Goal: Task Accomplishment & Management: Use online tool/utility

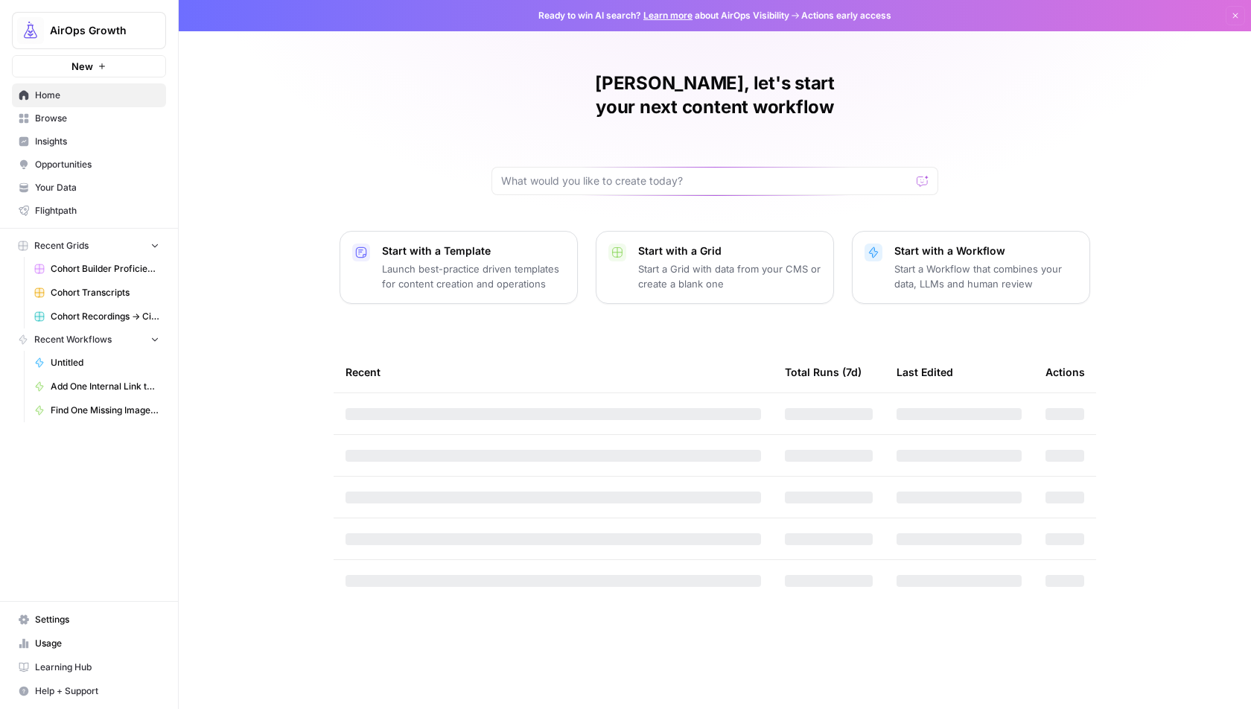
click at [102, 29] on span "AirOps Growth" at bounding box center [95, 30] width 90 height 15
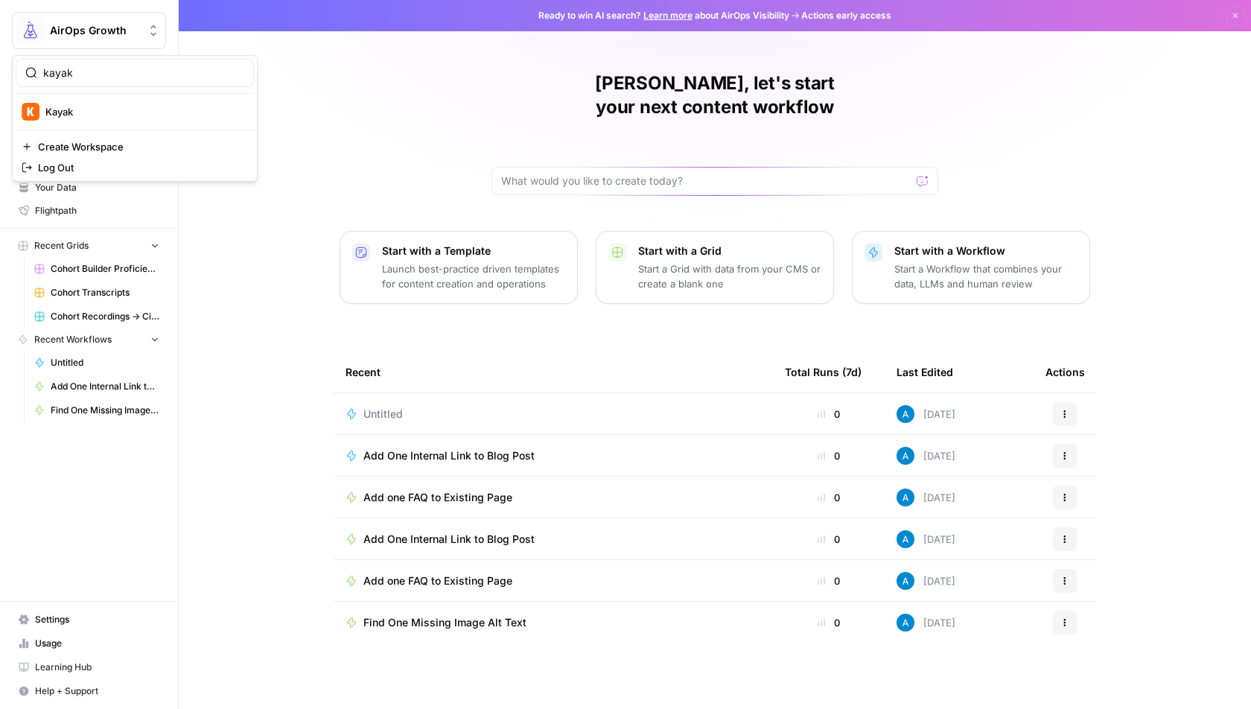
type input "kayak"
click at [83, 107] on span "Kayak" at bounding box center [143, 111] width 197 height 15
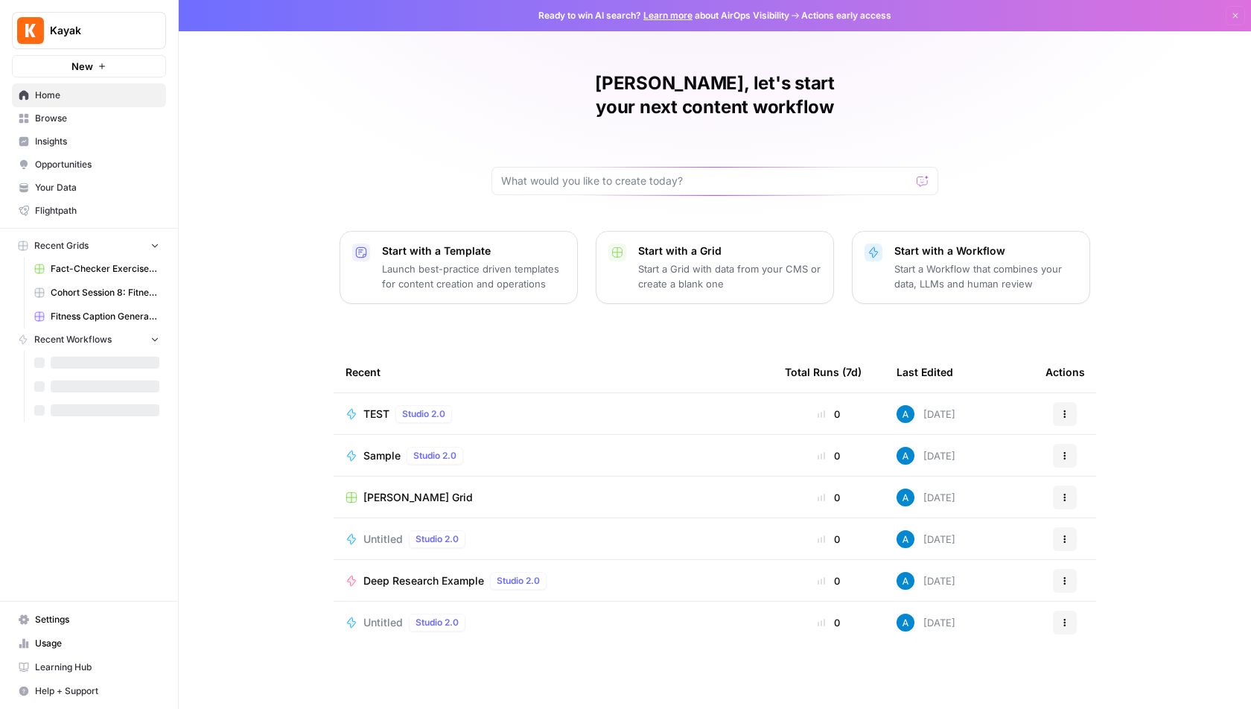
click at [80, 122] on span "Browse" at bounding box center [97, 118] width 124 height 13
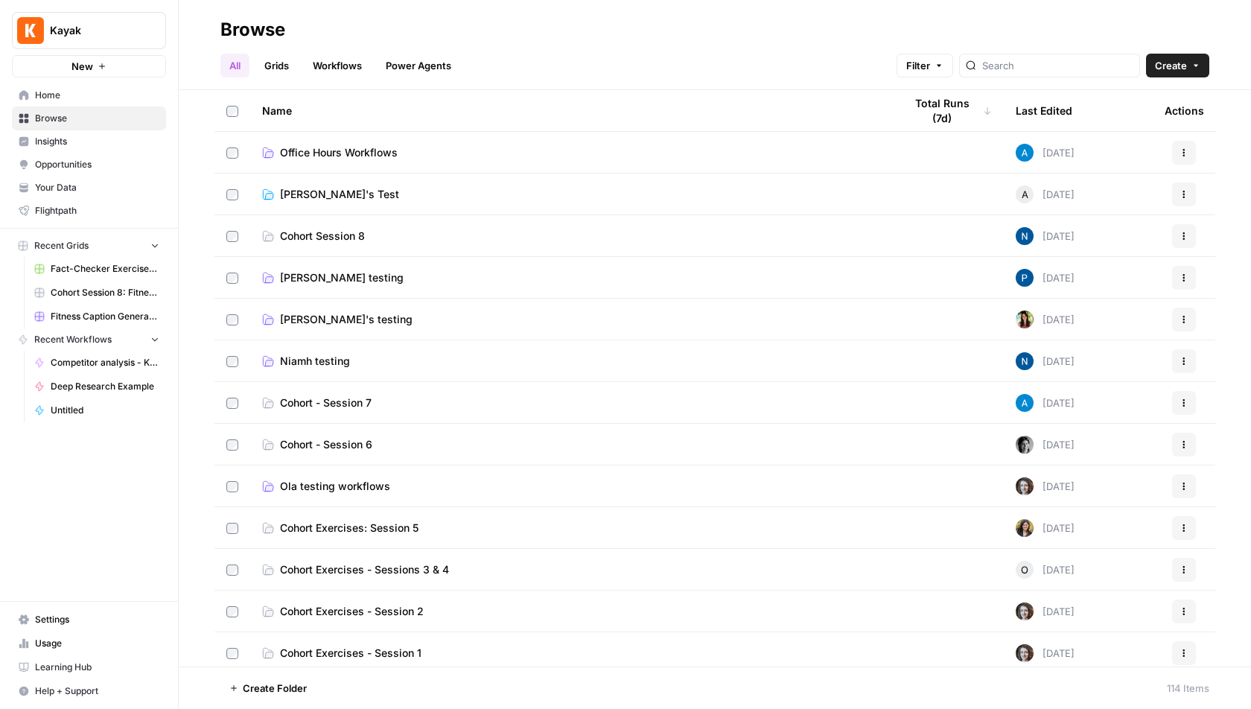
click at [1189, 68] on button "Create" at bounding box center [1177, 66] width 63 height 24
click at [1143, 140] on span "Workflow" at bounding box center [1148, 142] width 83 height 15
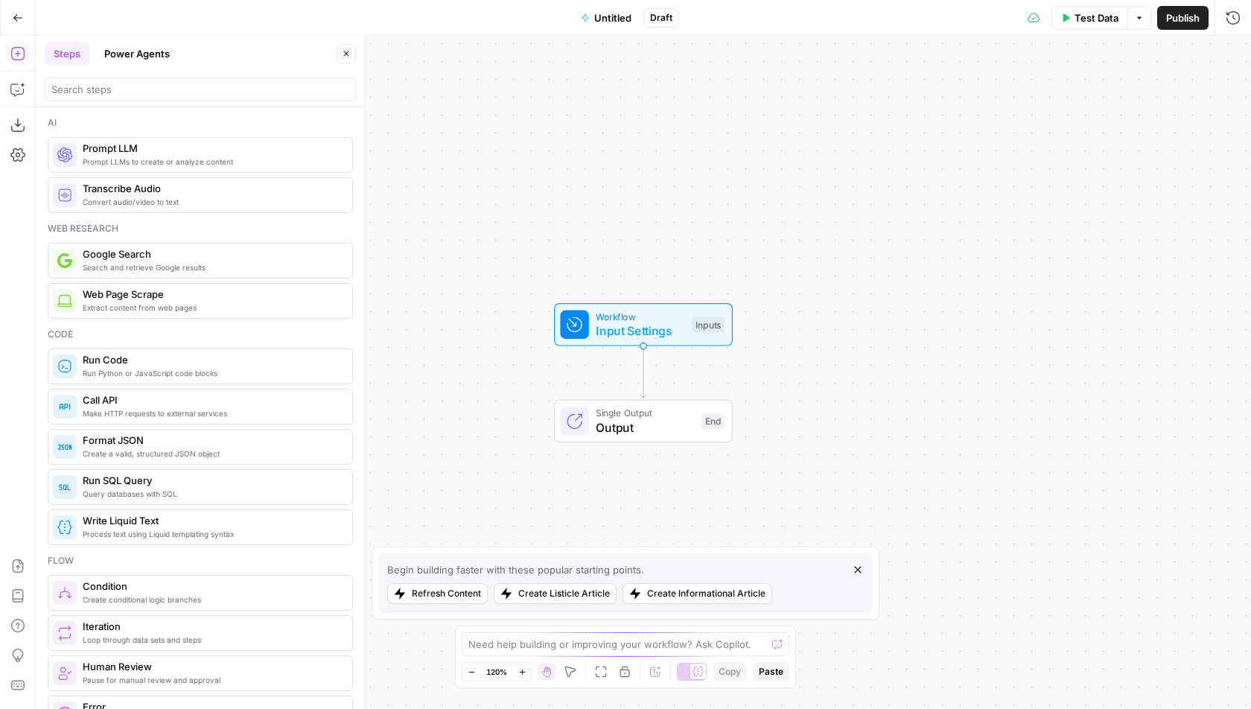
click at [154, 55] on button "Power Agents" at bounding box center [136, 54] width 83 height 24
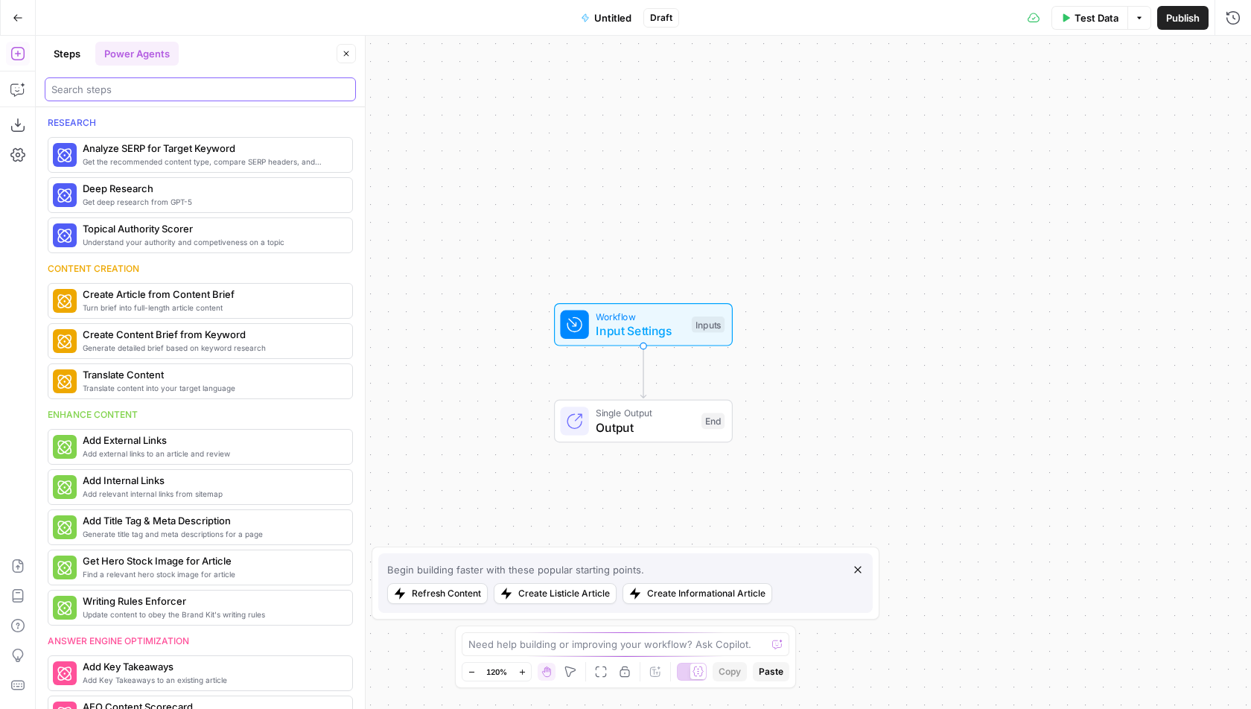
click at [147, 95] on input "search" at bounding box center [200, 89] width 298 height 15
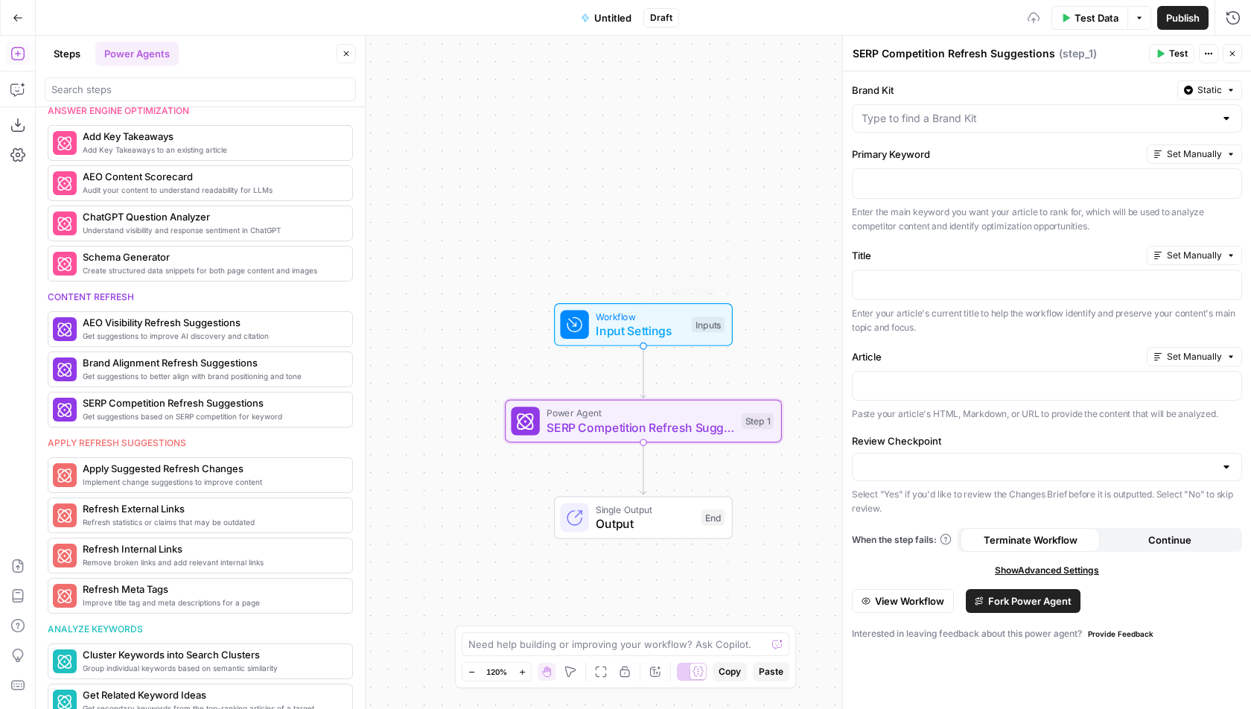
scroll to position [734, 0]
